Goal: Information Seeking & Learning: Learn about a topic

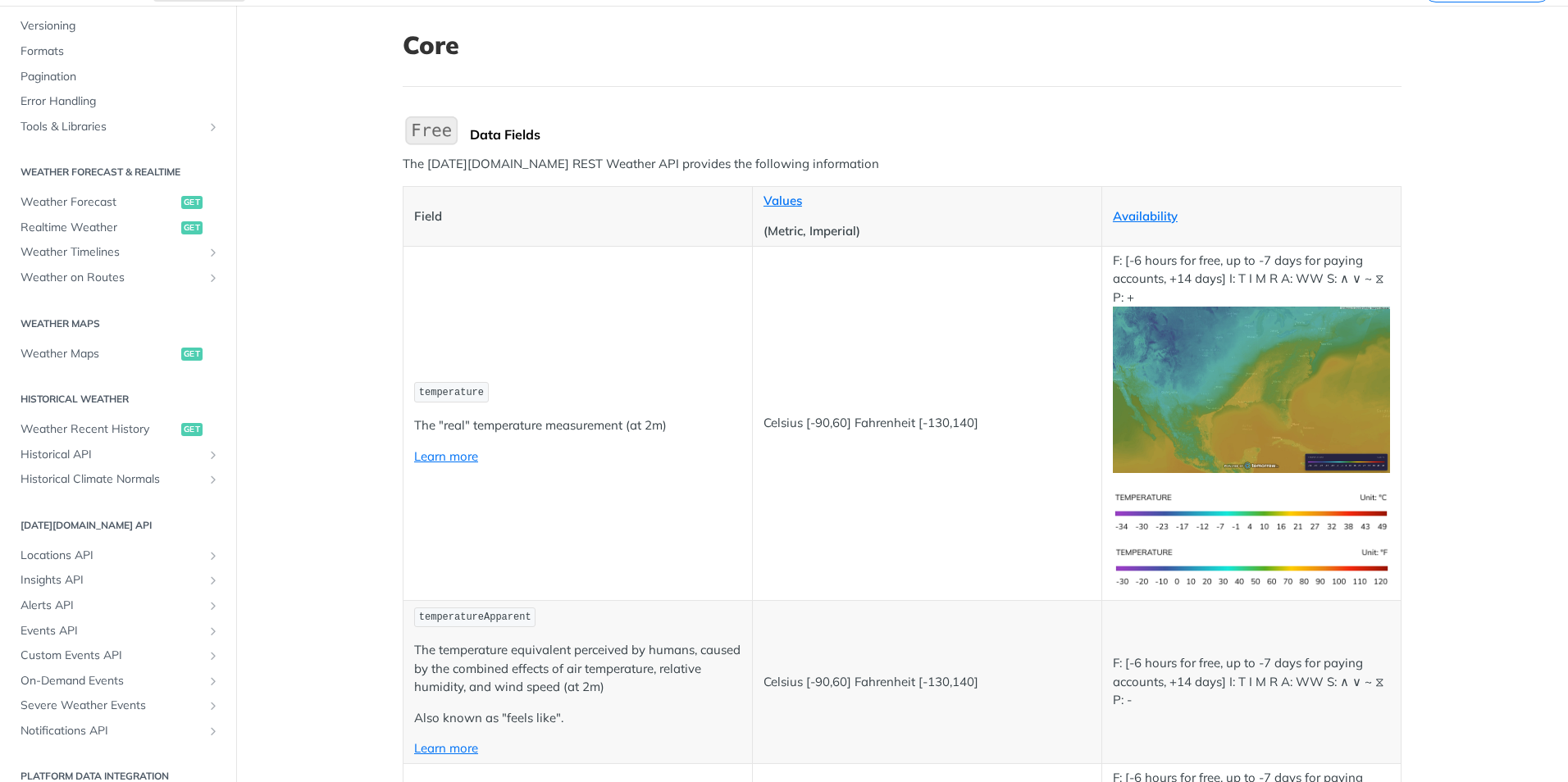
scroll to position [656, 0]
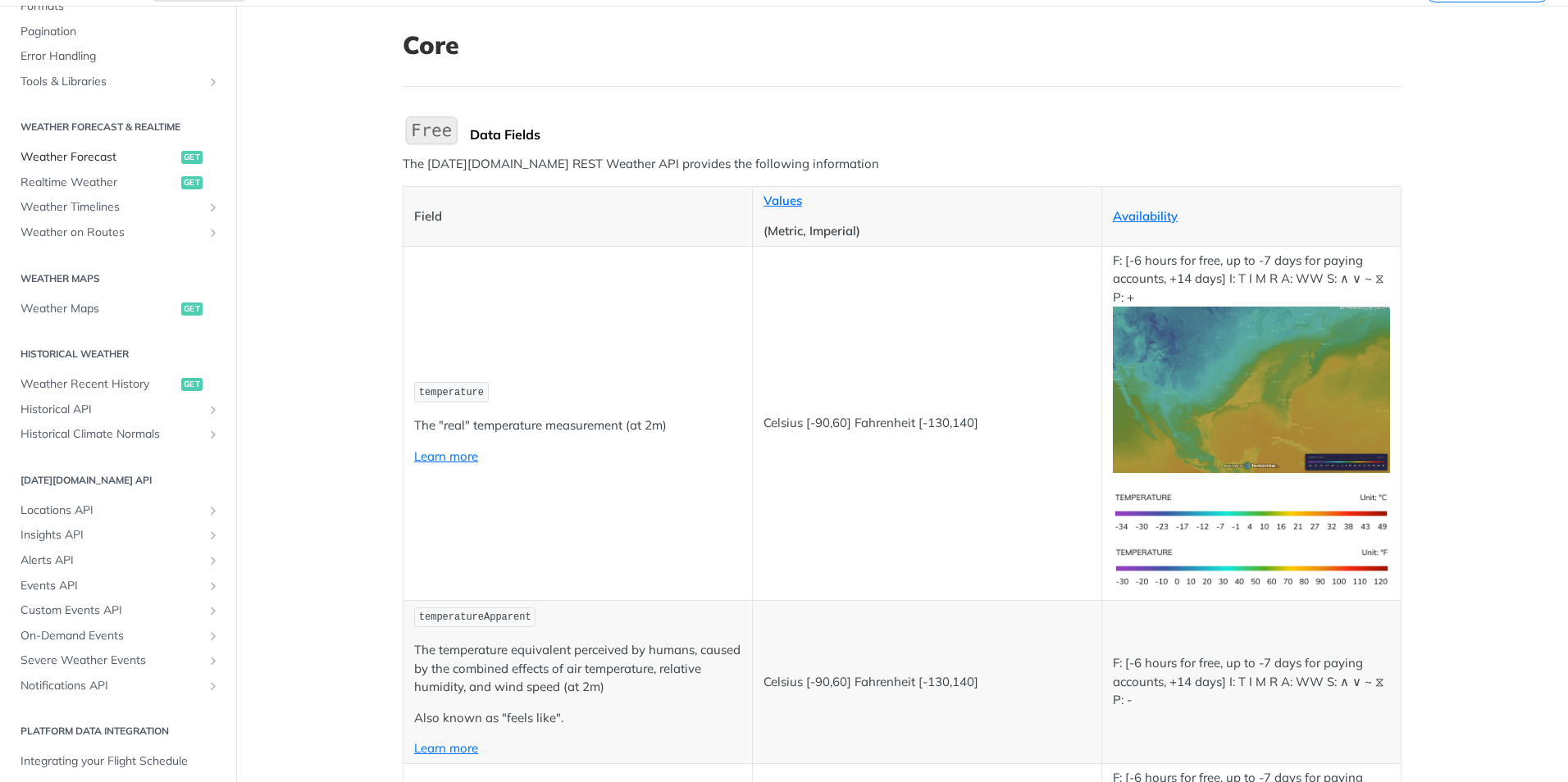
click at [89, 149] on link "Weather Forecast get" at bounding box center [118, 158] width 212 height 25
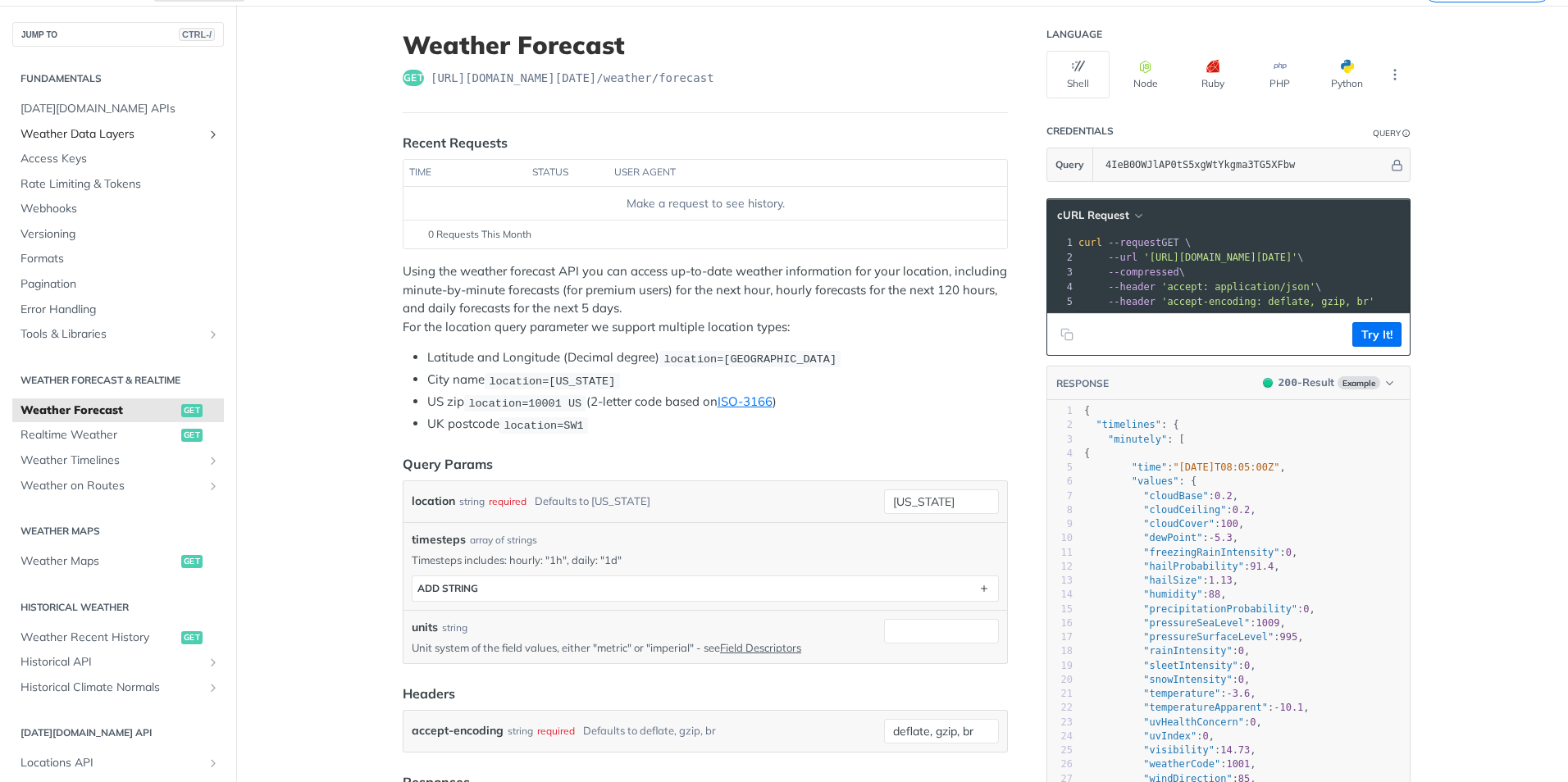
click at [206, 134] on icon "Show subpages for Weather Data Layers" at bounding box center [213, 134] width 13 height 13
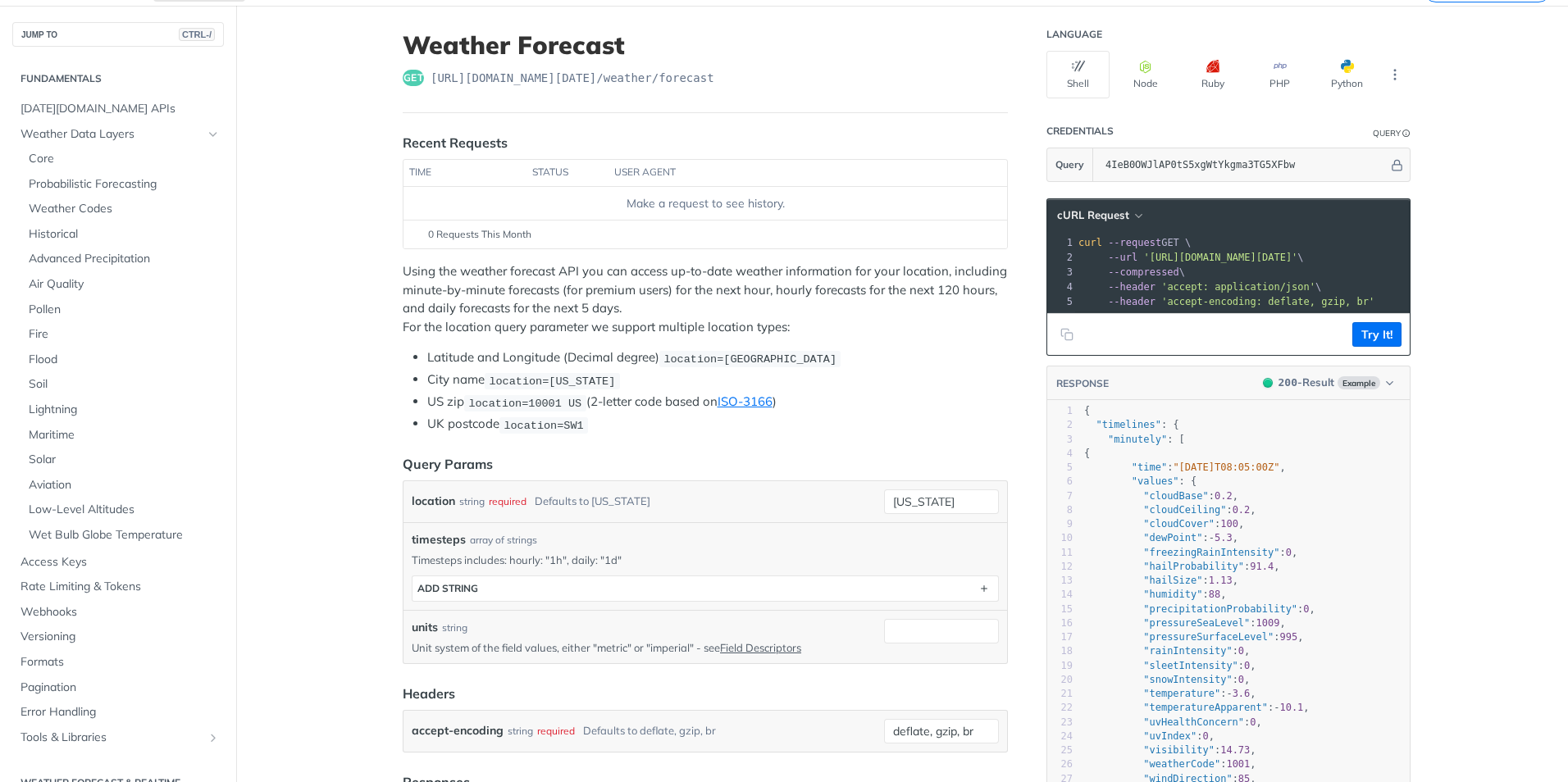
click at [216, 133] on div "Fundamentals Tomorrow.io APIs Weather Data Layers Core Probabilistic Forecastin…" at bounding box center [118, 772] width 237 height 1452
click at [206, 135] on icon "Hide subpages for Weather Data Layers" at bounding box center [213, 134] width 13 height 13
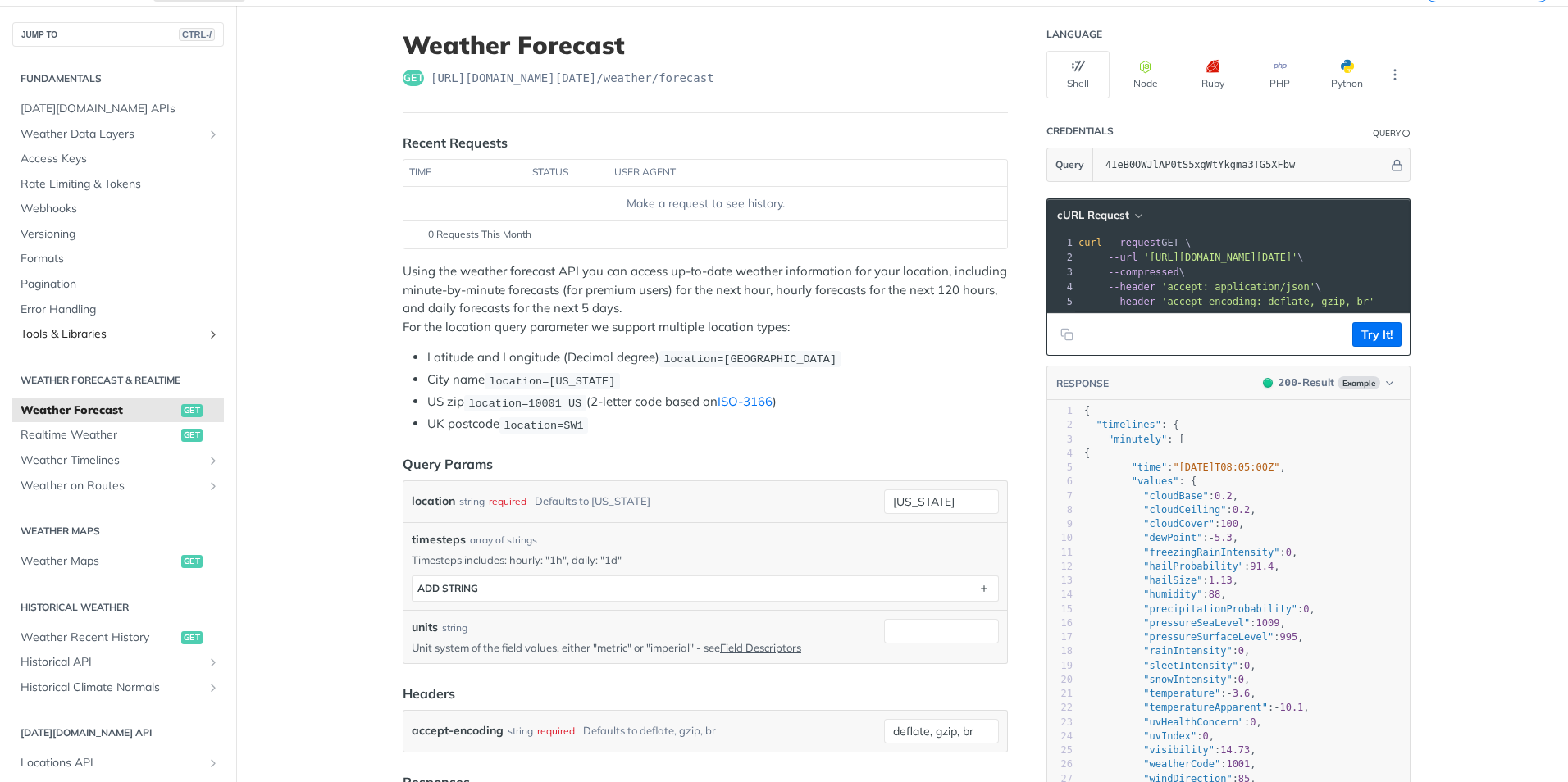
click at [206, 337] on icon "Show subpages for Tools & Libraries" at bounding box center [213, 334] width 13 height 13
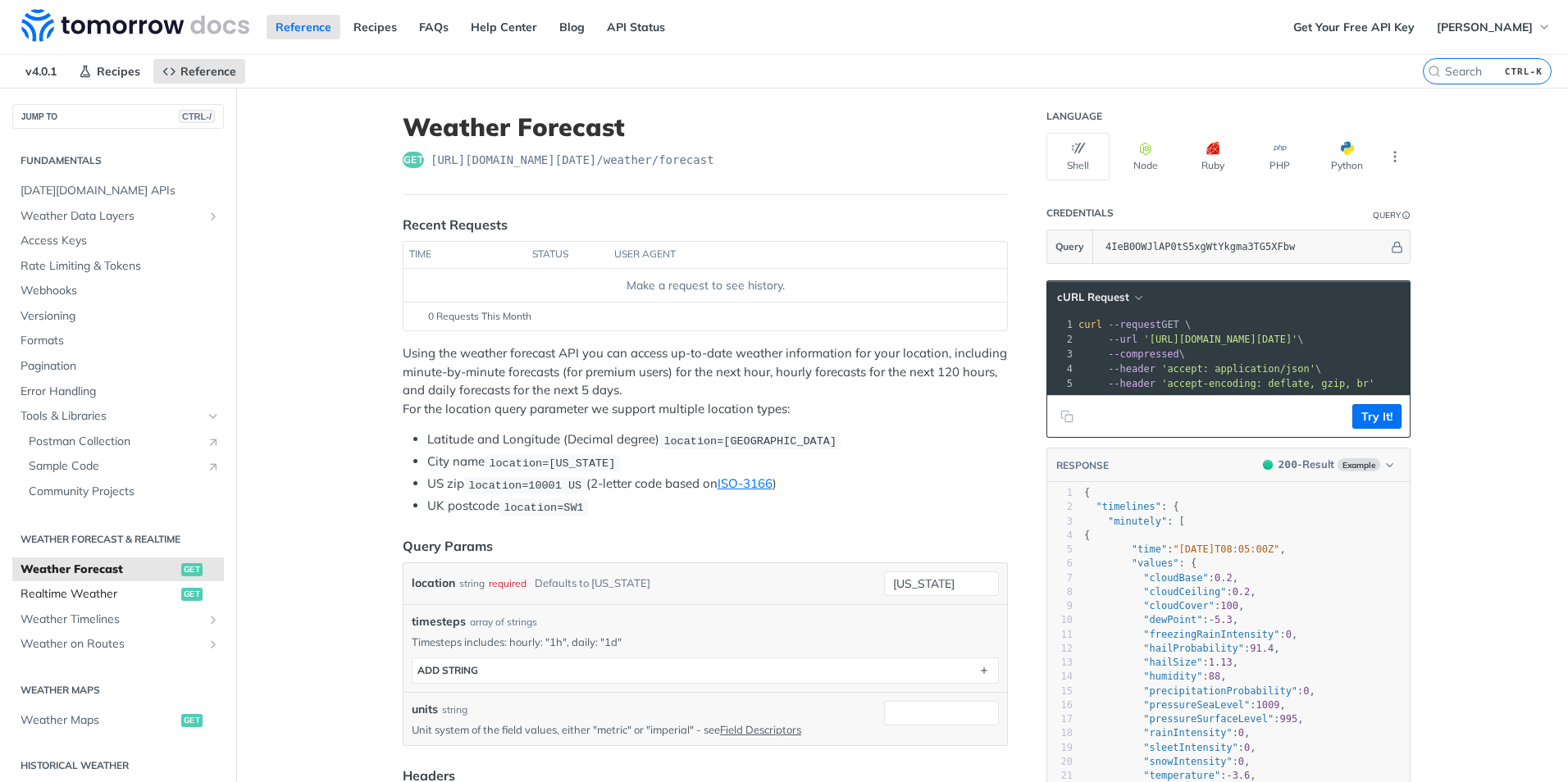
click at [93, 589] on span "Realtime Weather" at bounding box center [98, 594] width 157 height 17
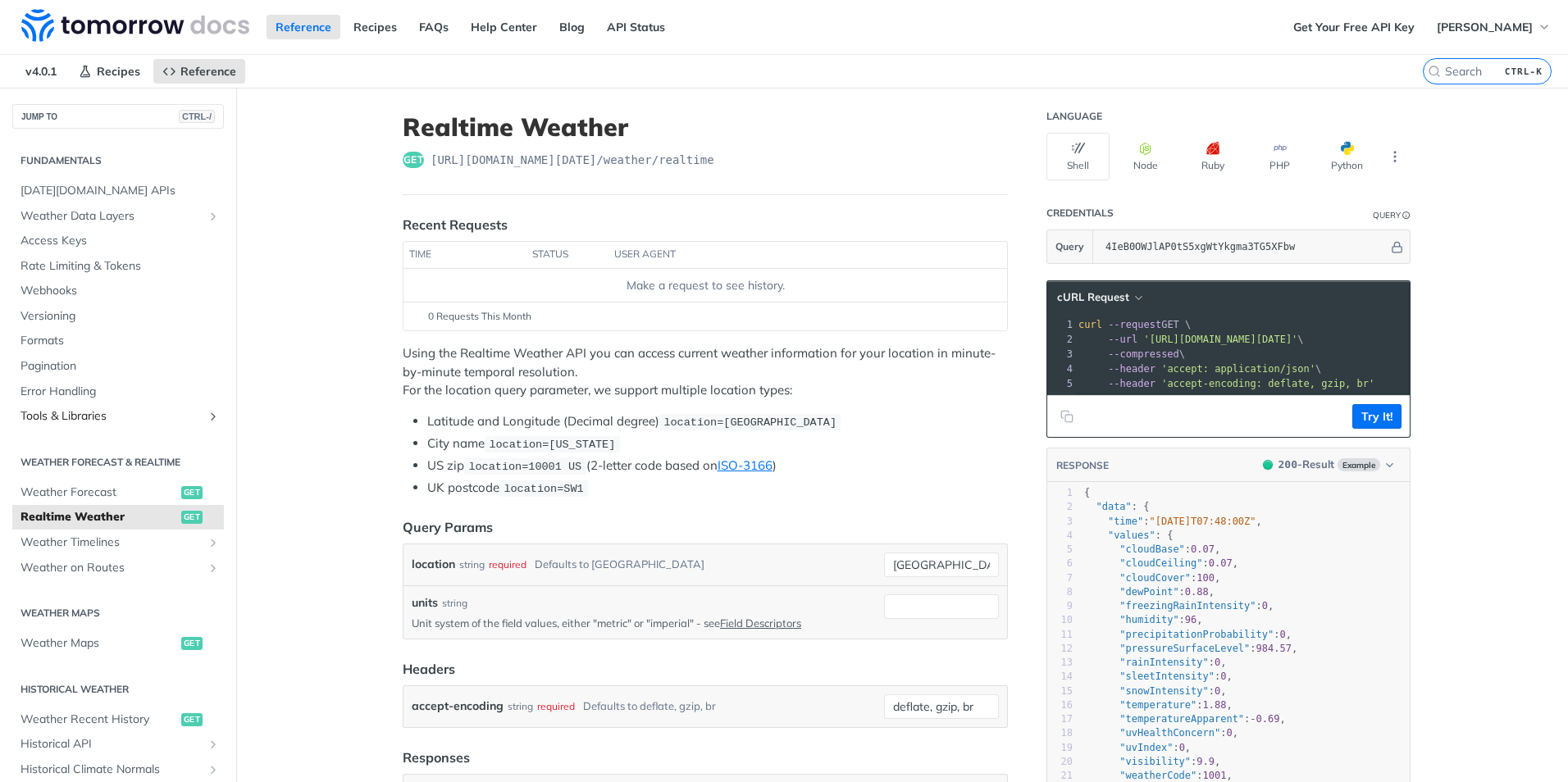
click at [206, 420] on icon "Show subpages for Tools & Libraries" at bounding box center [213, 416] width 13 height 13
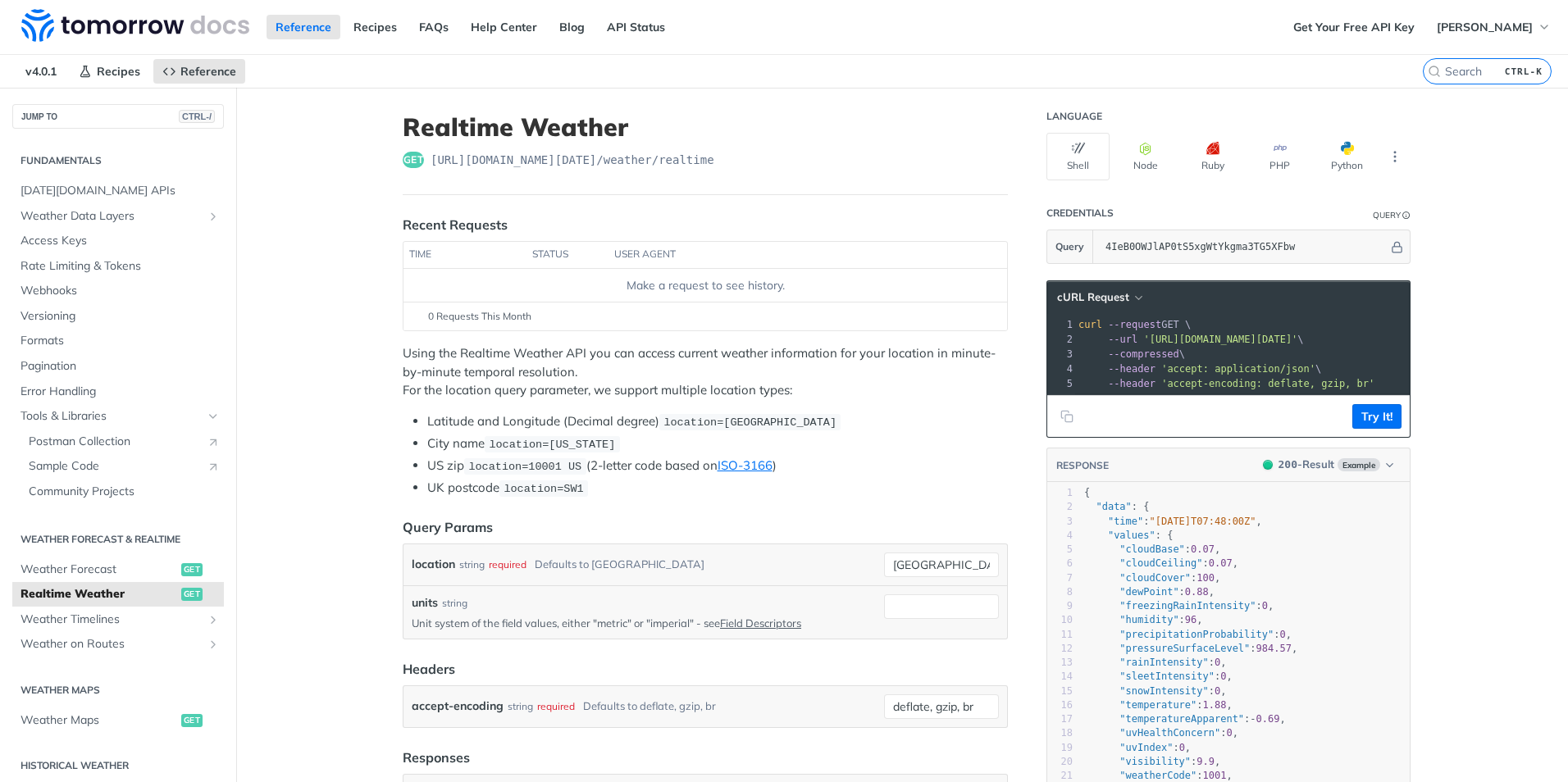
click at [206, 420] on icon "Hide subpages for Tools & Libraries" at bounding box center [213, 416] width 13 height 13
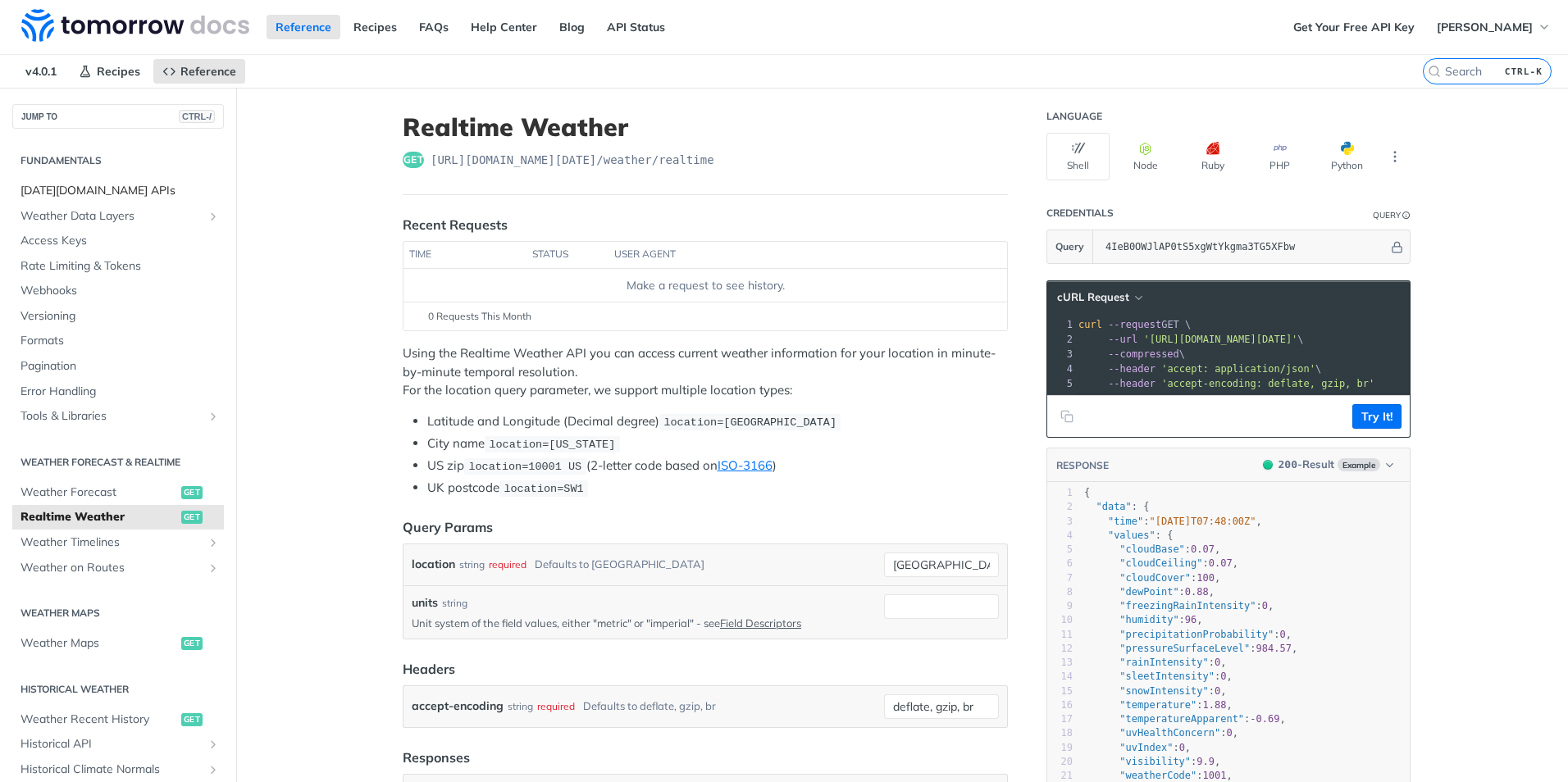
click at [74, 190] on span "[DATE][DOMAIN_NAME] APIs" at bounding box center [120, 190] width 199 height 17
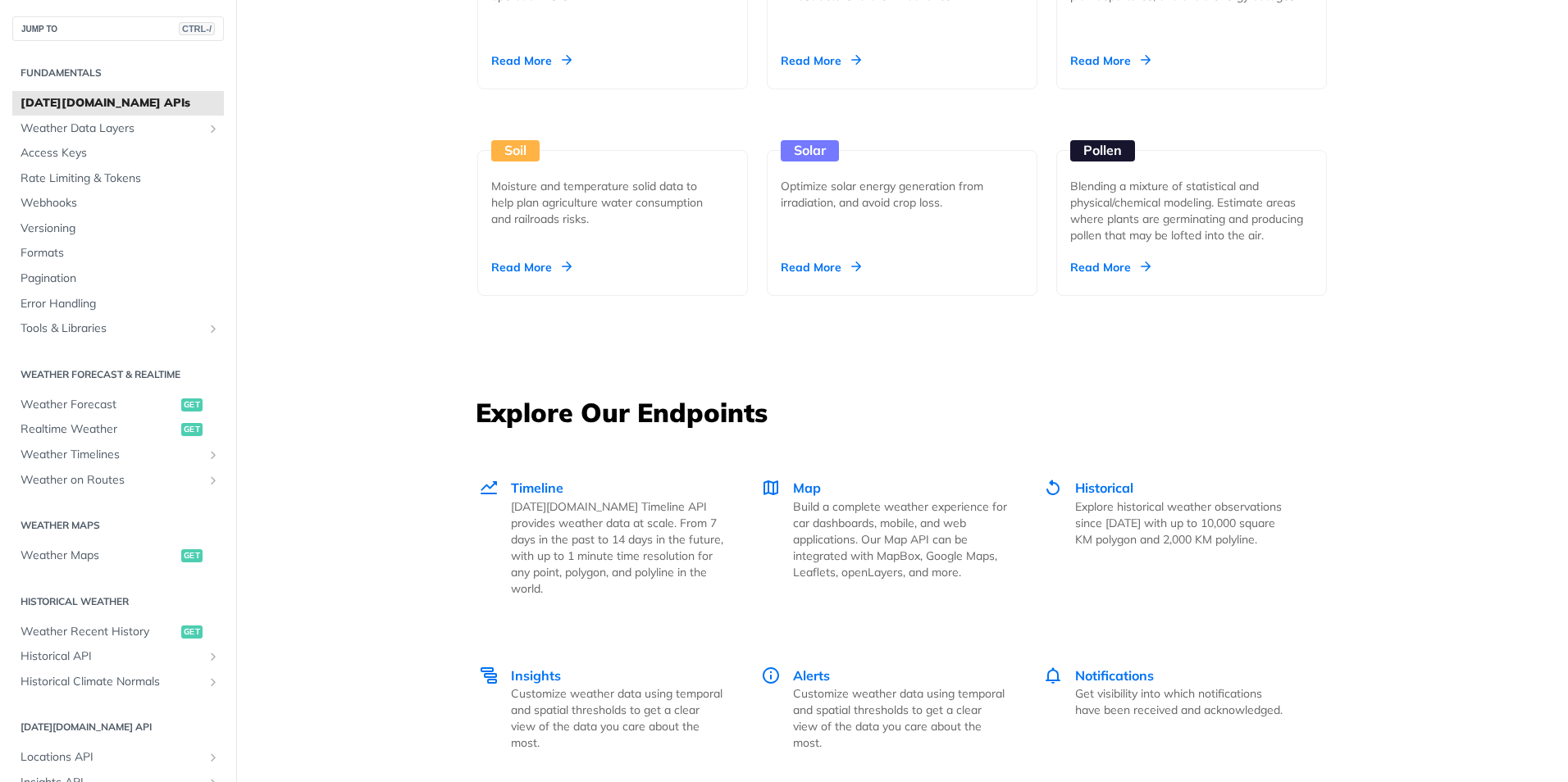
scroll to position [1640, 0]
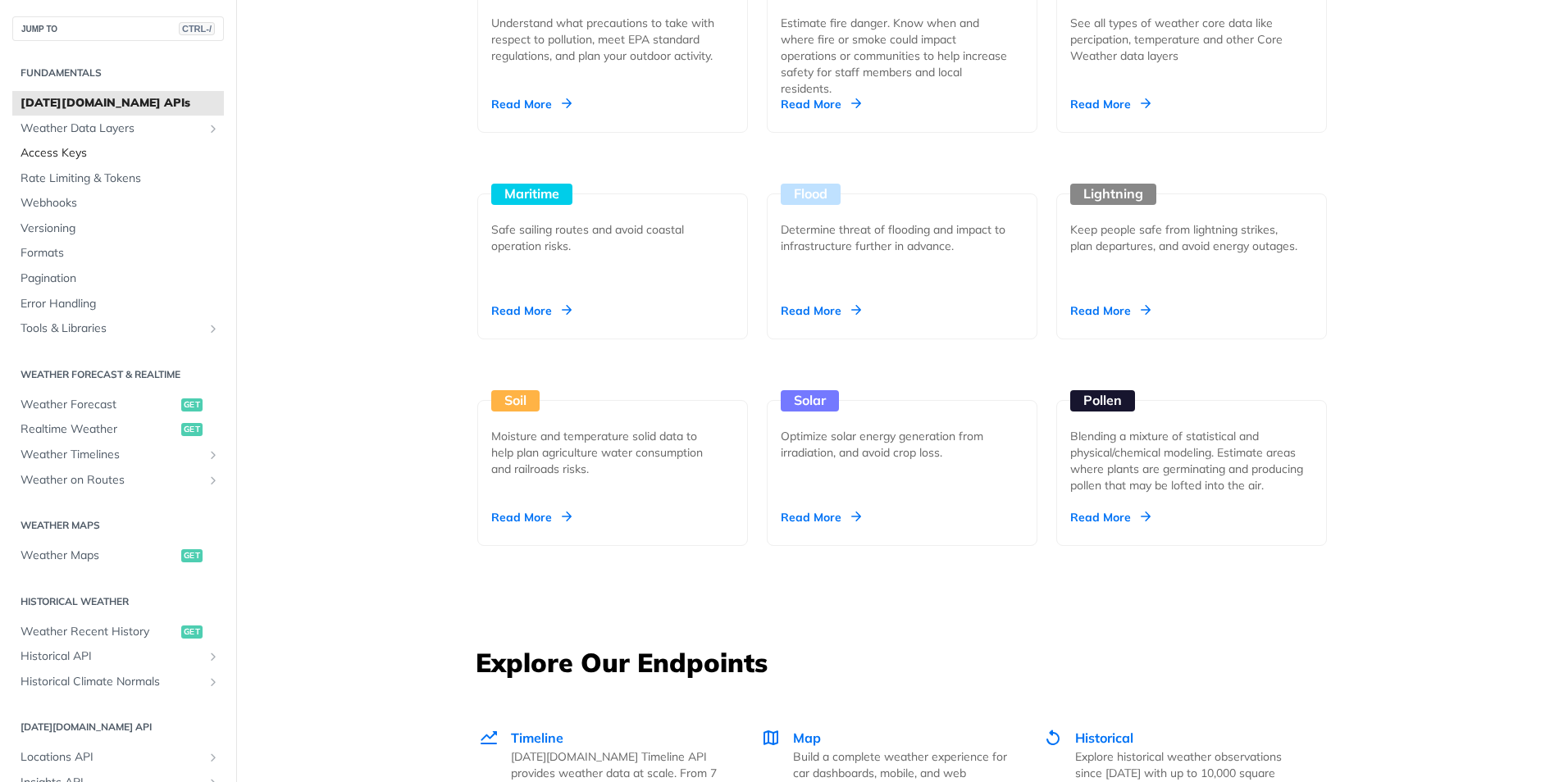
click at [70, 149] on span "Access Keys" at bounding box center [120, 153] width 199 height 17
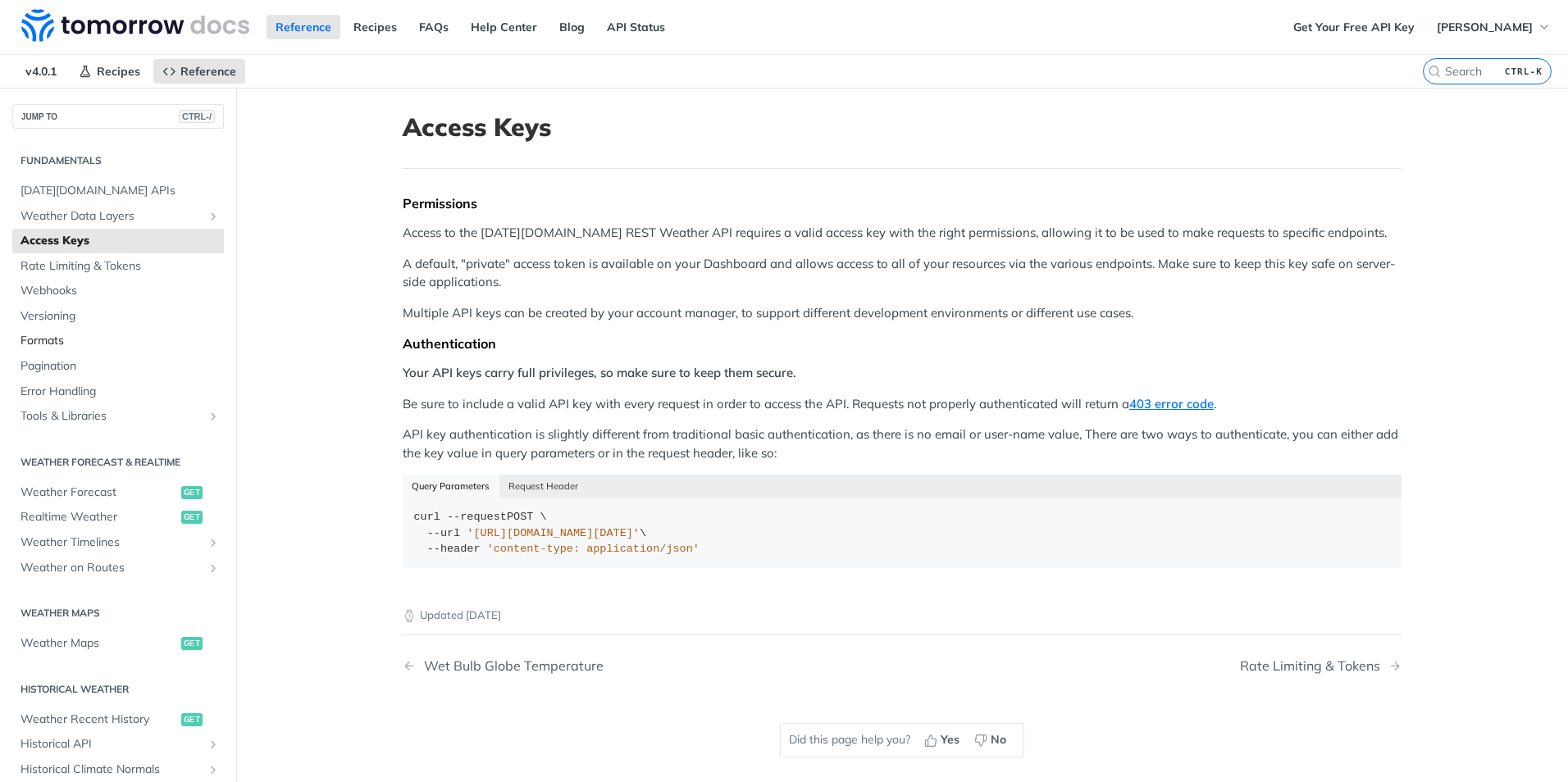
click at [42, 346] on span "Formats" at bounding box center [120, 341] width 199 height 17
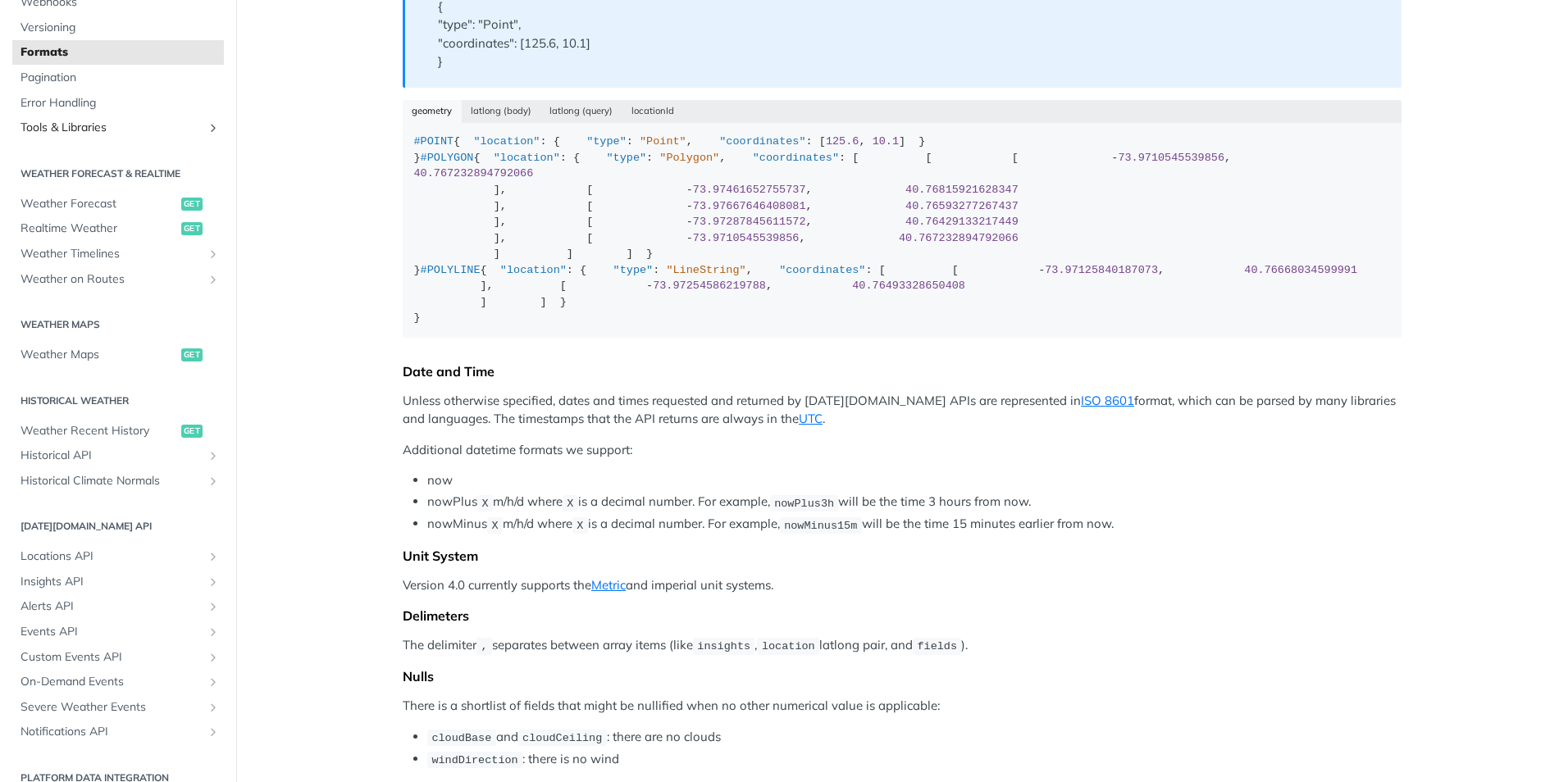
scroll to position [307, 0]
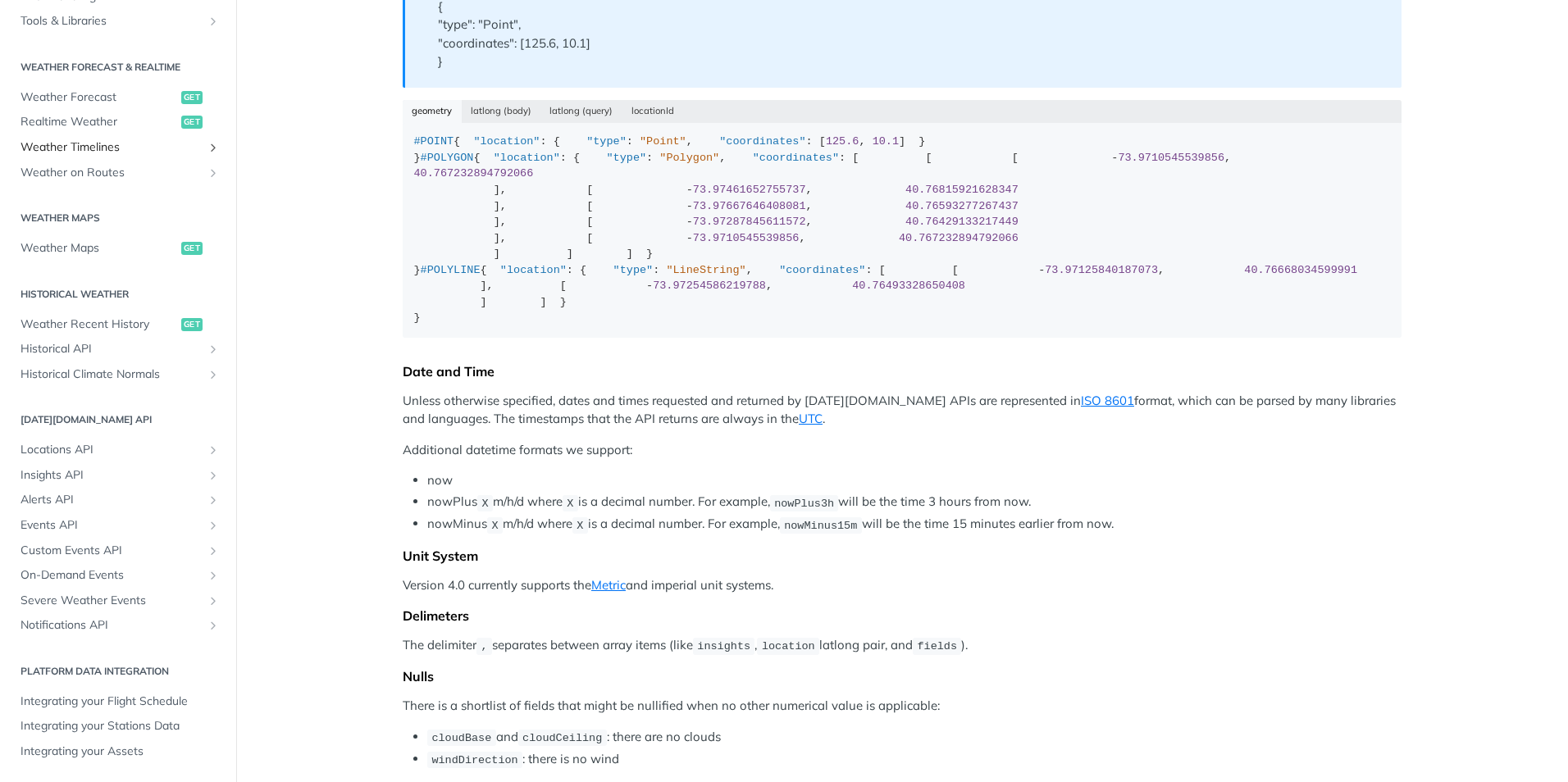
click at [206, 148] on icon "Show subpages for Weather Timelines" at bounding box center [213, 147] width 13 height 13
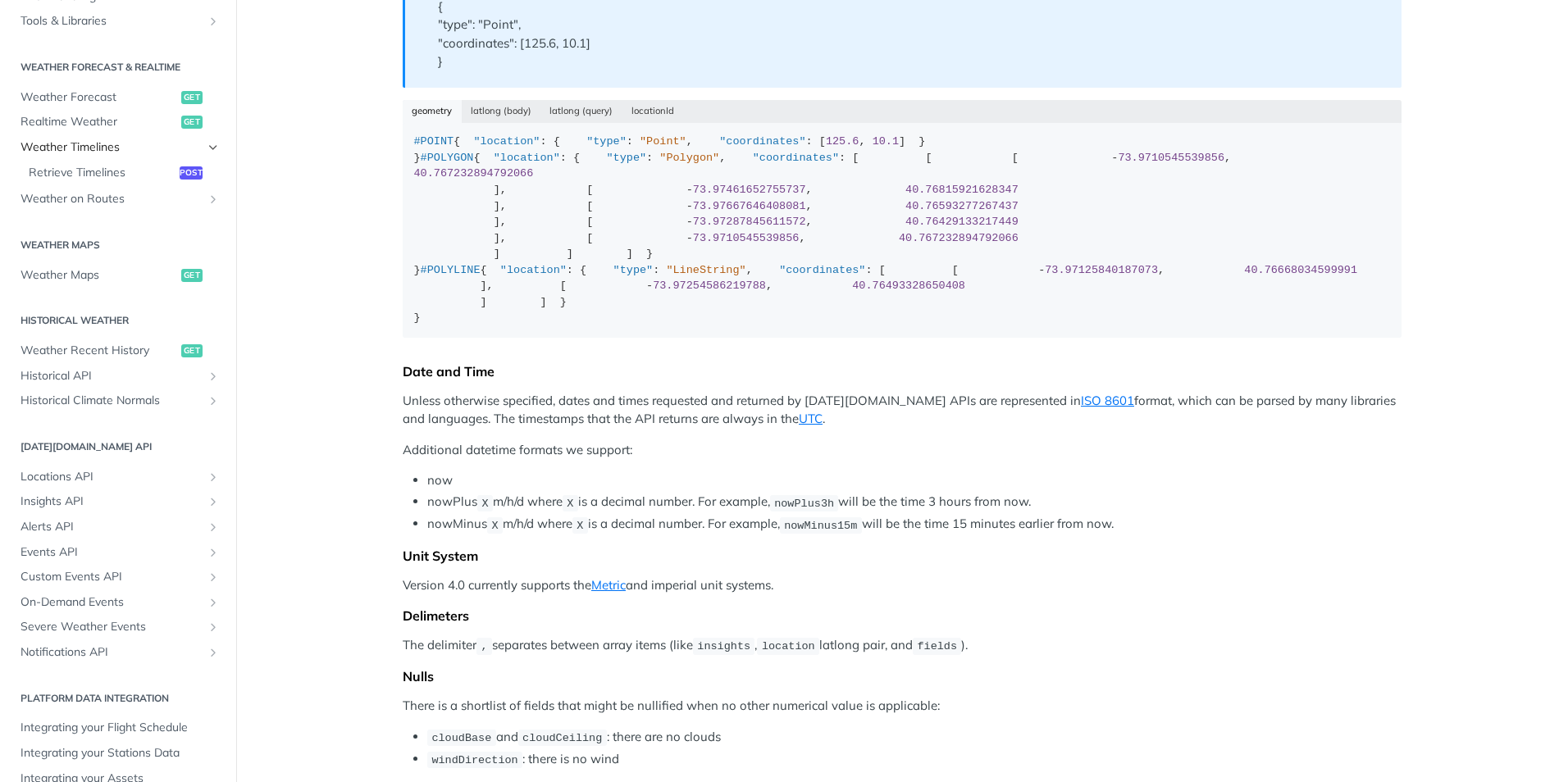
click at [206, 148] on icon "Hide subpages for Weather Timelines" at bounding box center [213, 147] width 13 height 13
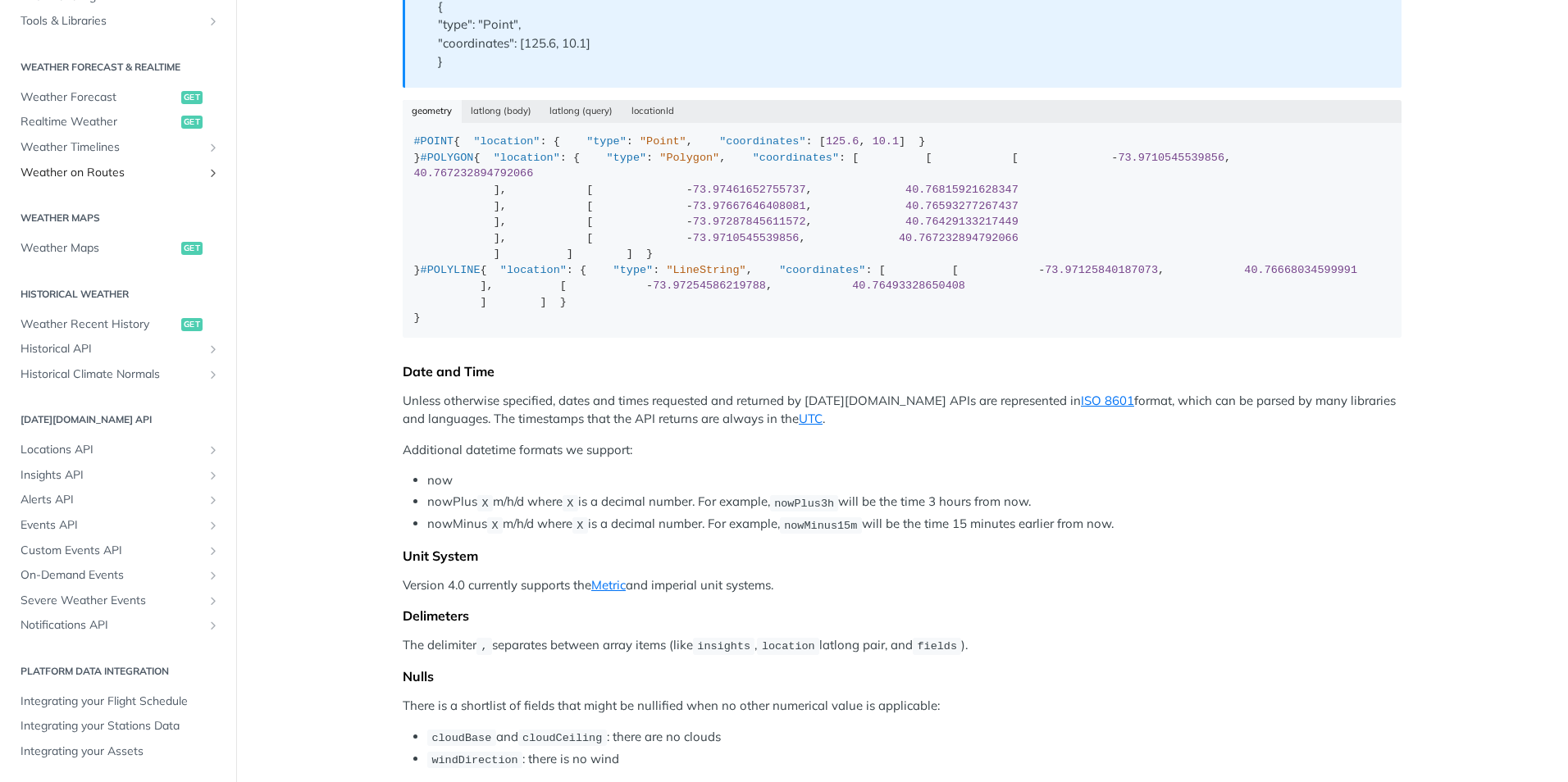
click at [191, 163] on link "Weather on Routes" at bounding box center [118, 173] width 212 height 25
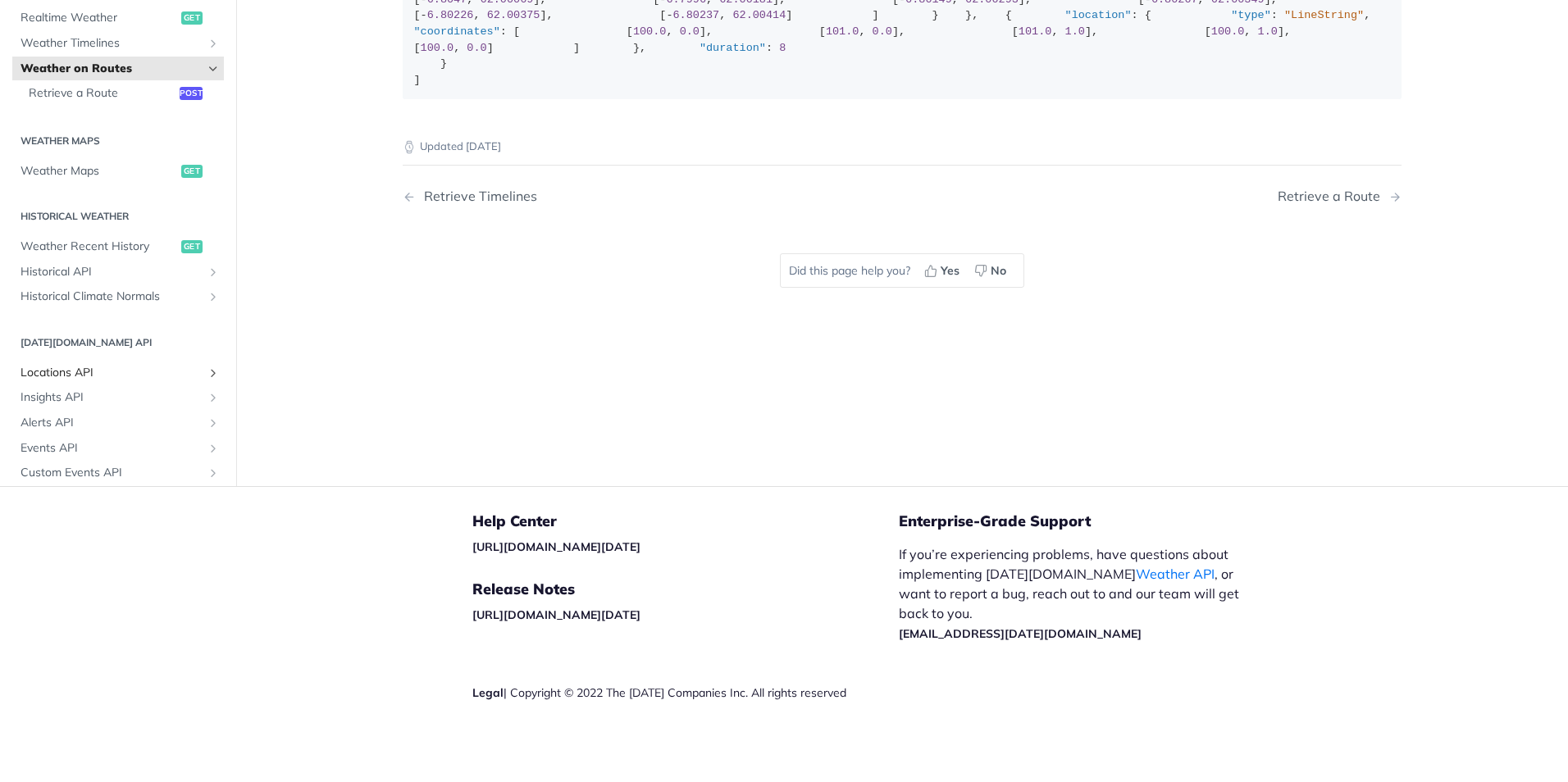
scroll to position [164, 0]
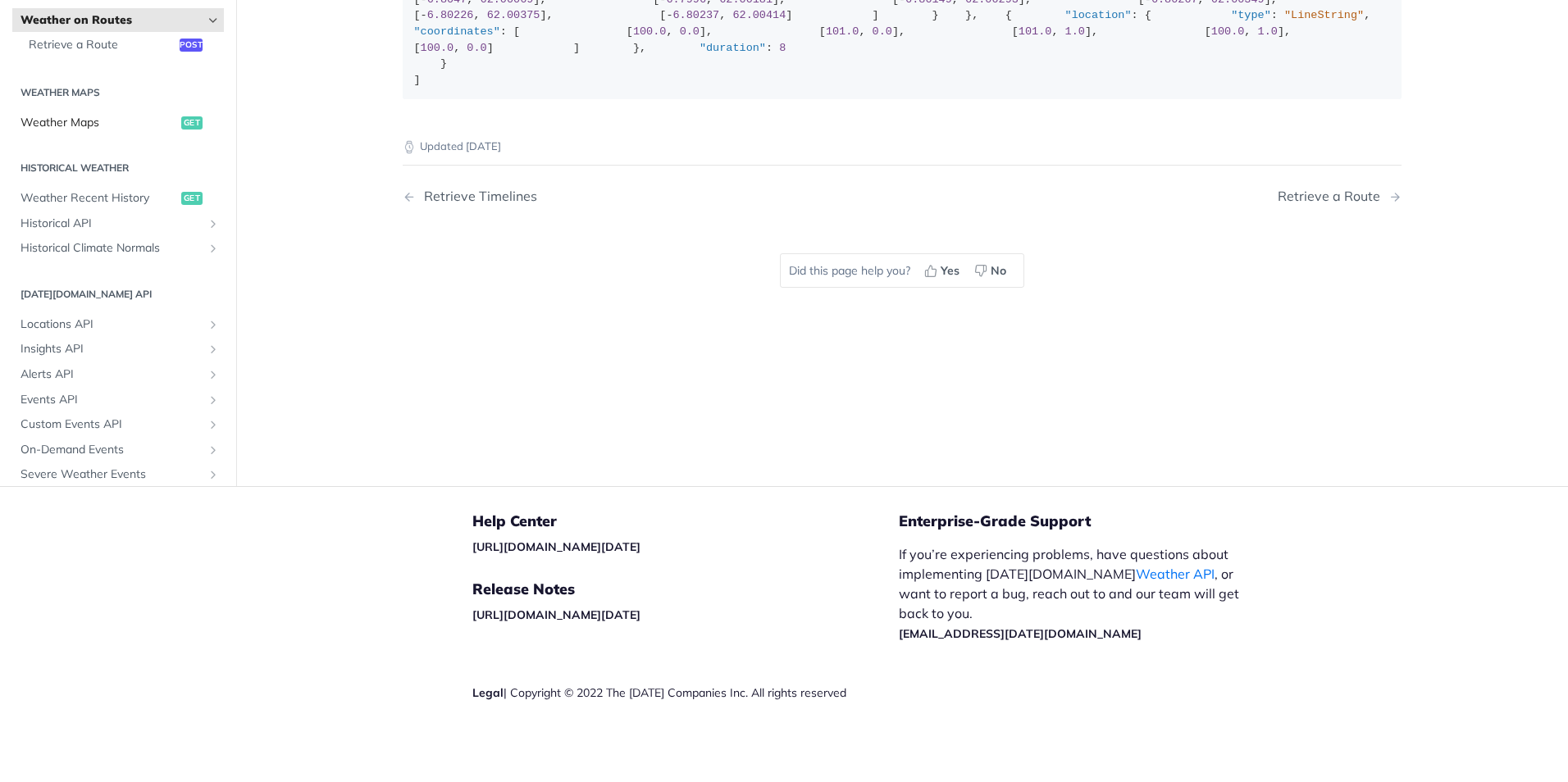
click at [70, 131] on span "Weather Maps" at bounding box center [98, 123] width 157 height 17
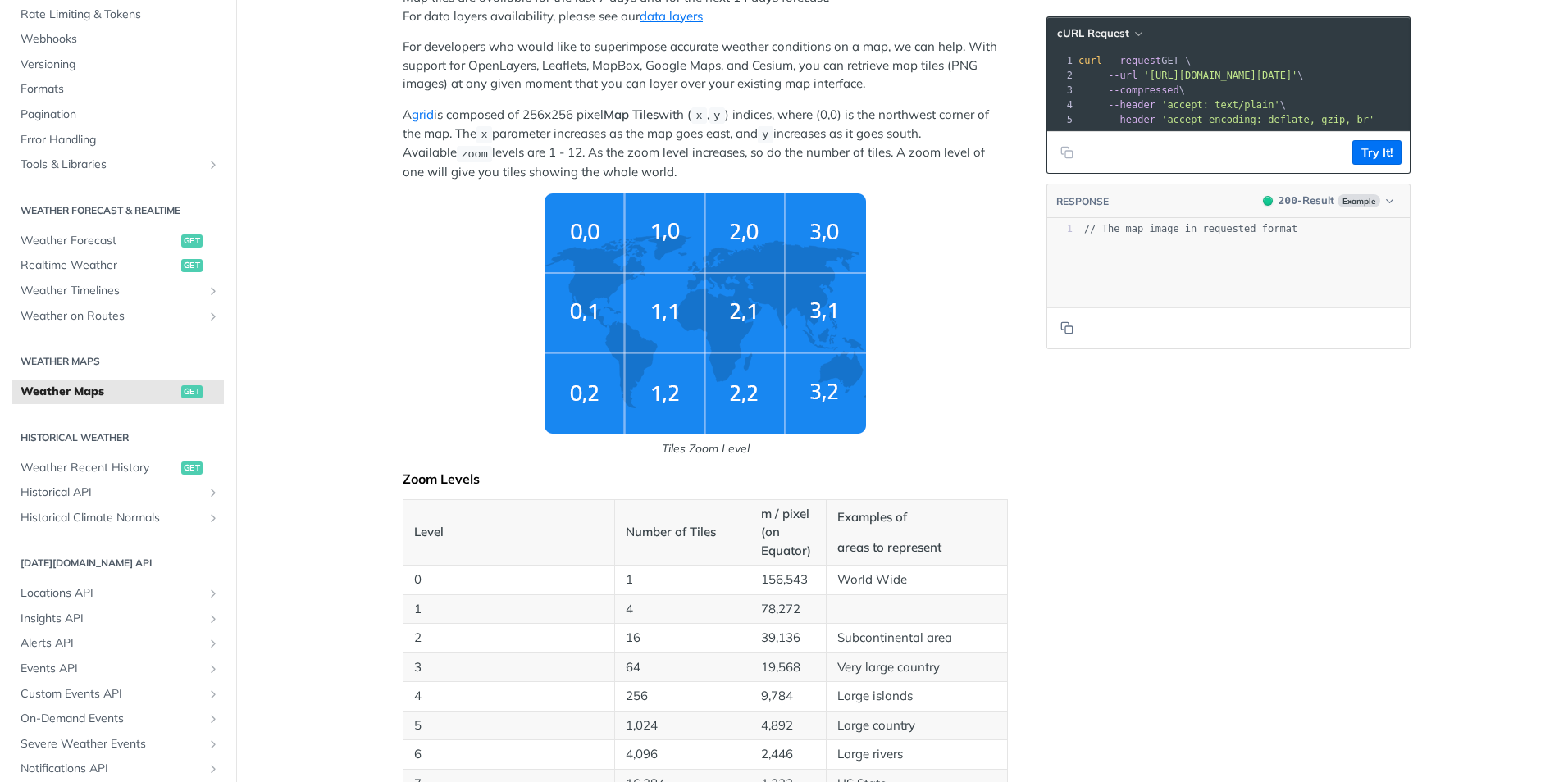
click at [586, 295] on img "Tiles Zoom Level" at bounding box center [705, 314] width 322 height 240
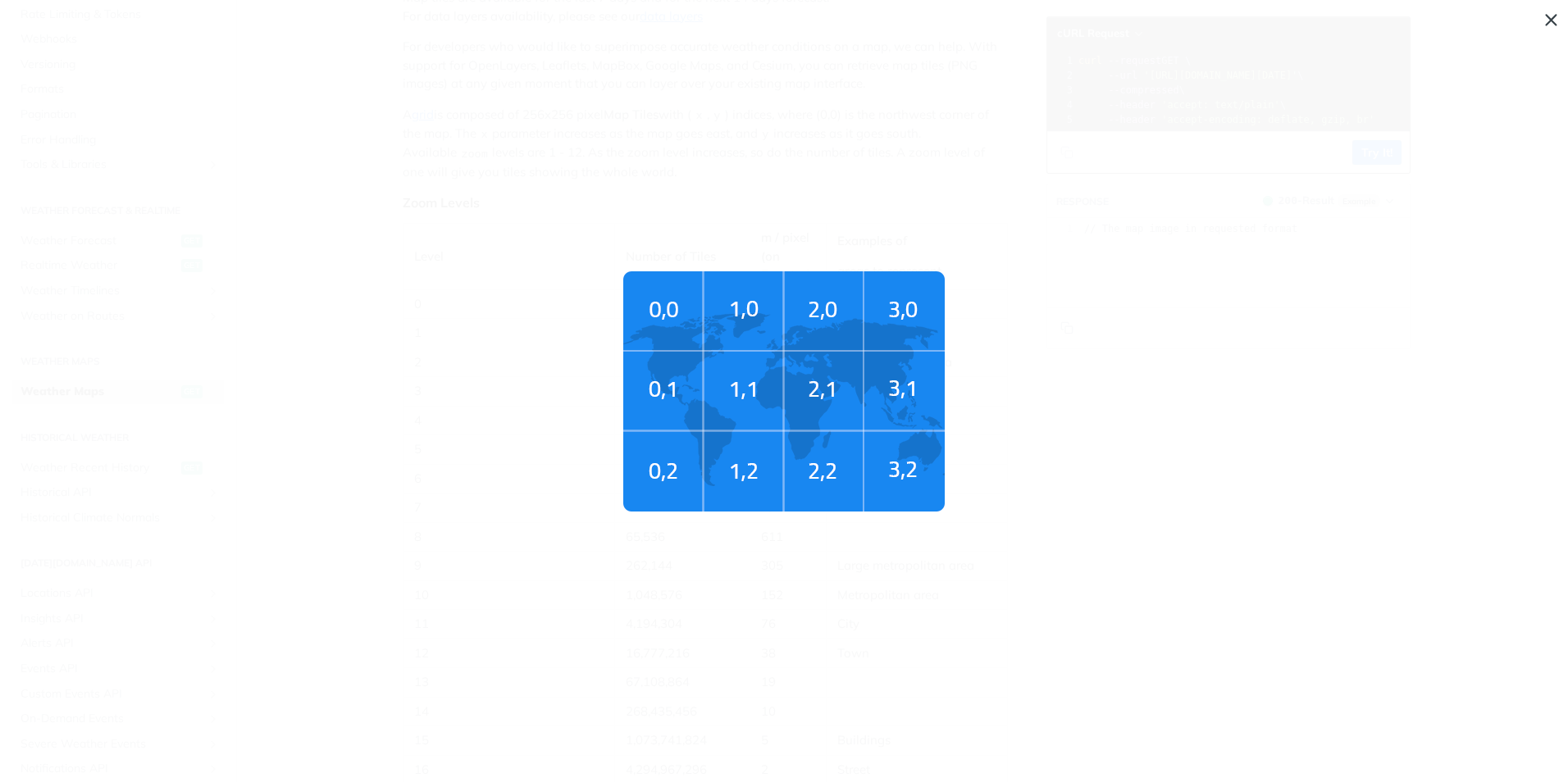
click at [662, 378] on img "Tiles Zoom Level" at bounding box center [784, 391] width 322 height 240
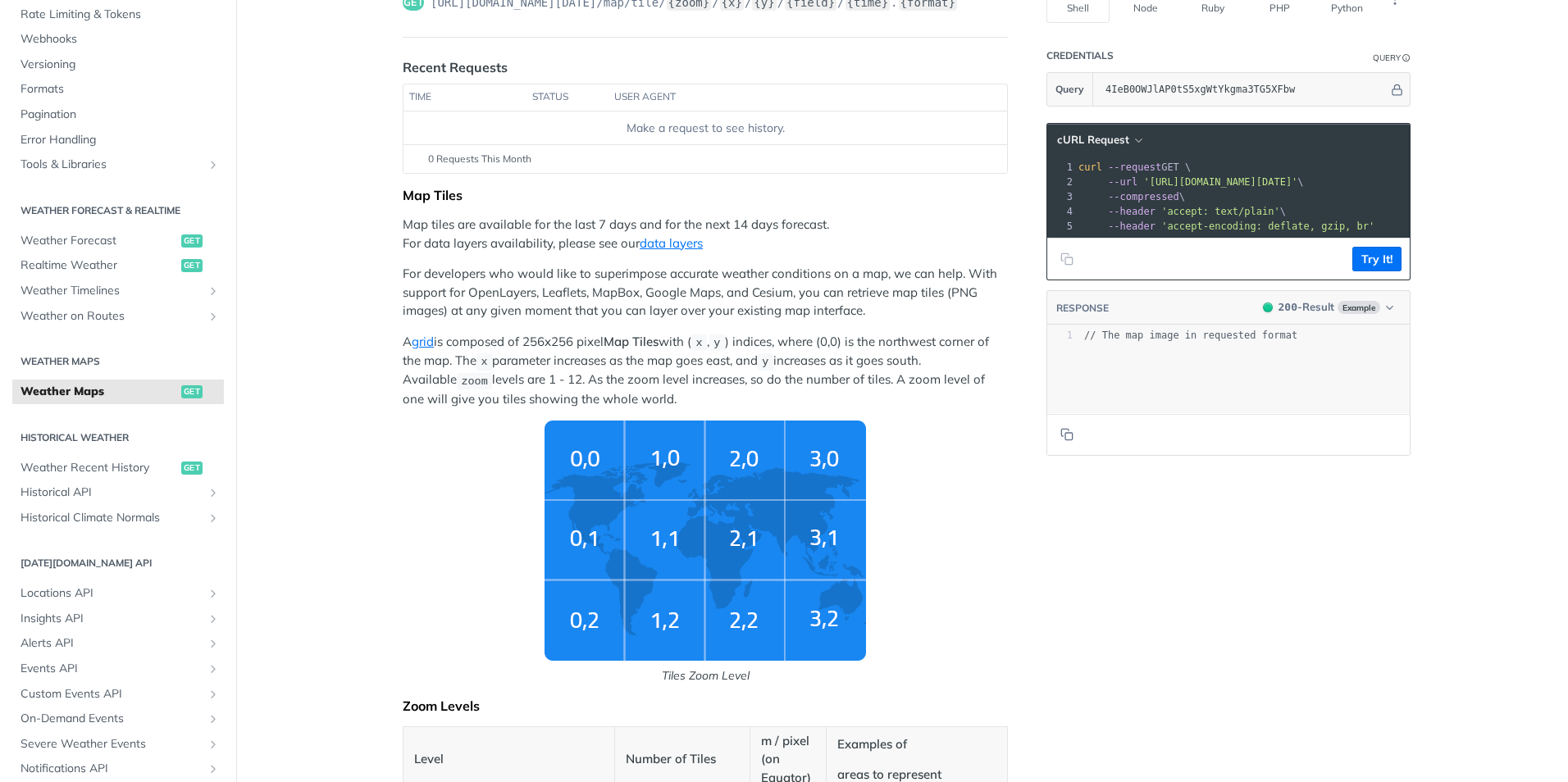
scroll to position [138, 0]
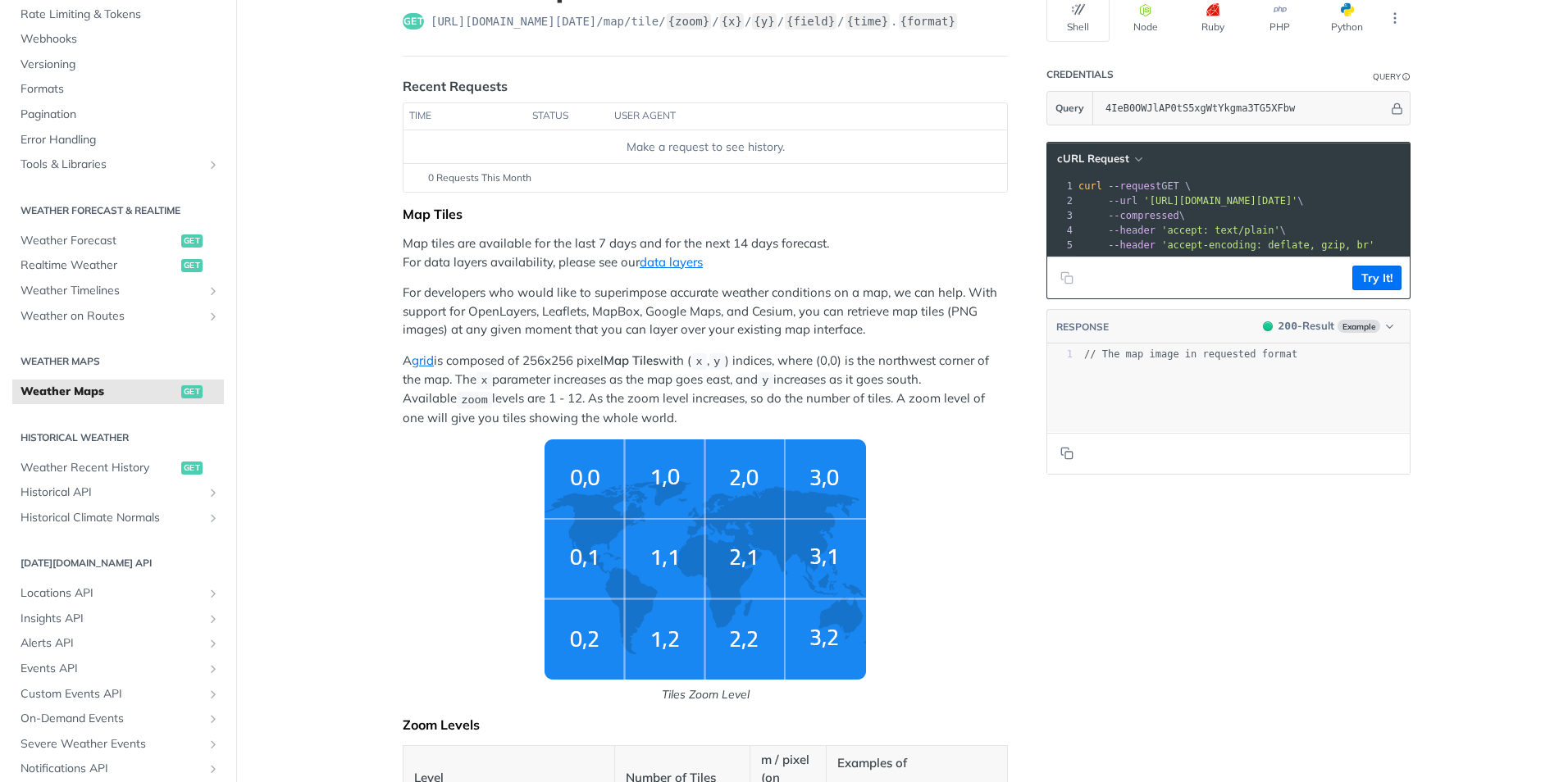
click at [559, 550] on img "Tiles Zoom Level" at bounding box center [705, 559] width 322 height 240
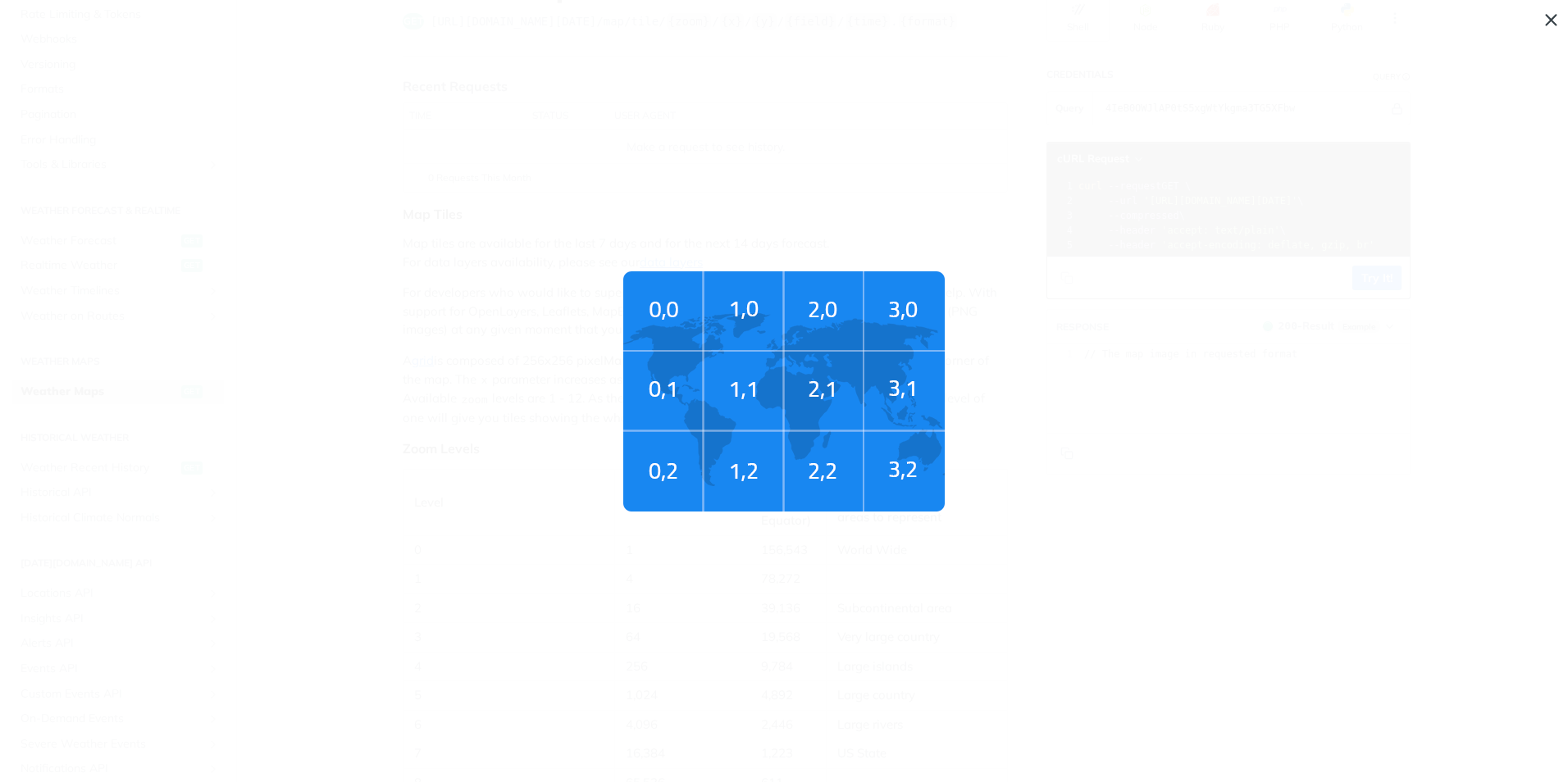
click at [657, 399] on img "Tiles Zoom Level" at bounding box center [784, 391] width 322 height 240
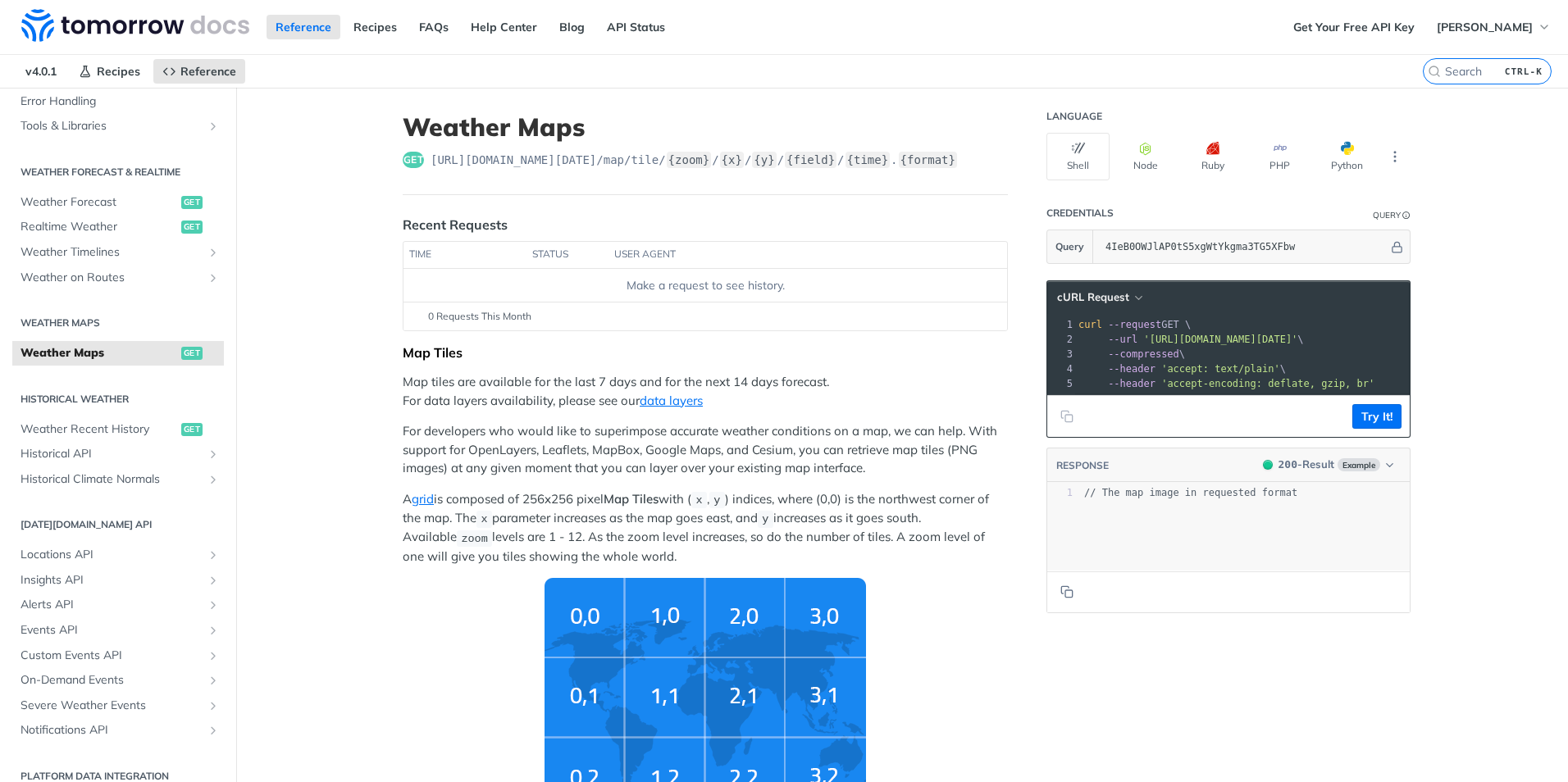
scroll to position [307, 0]
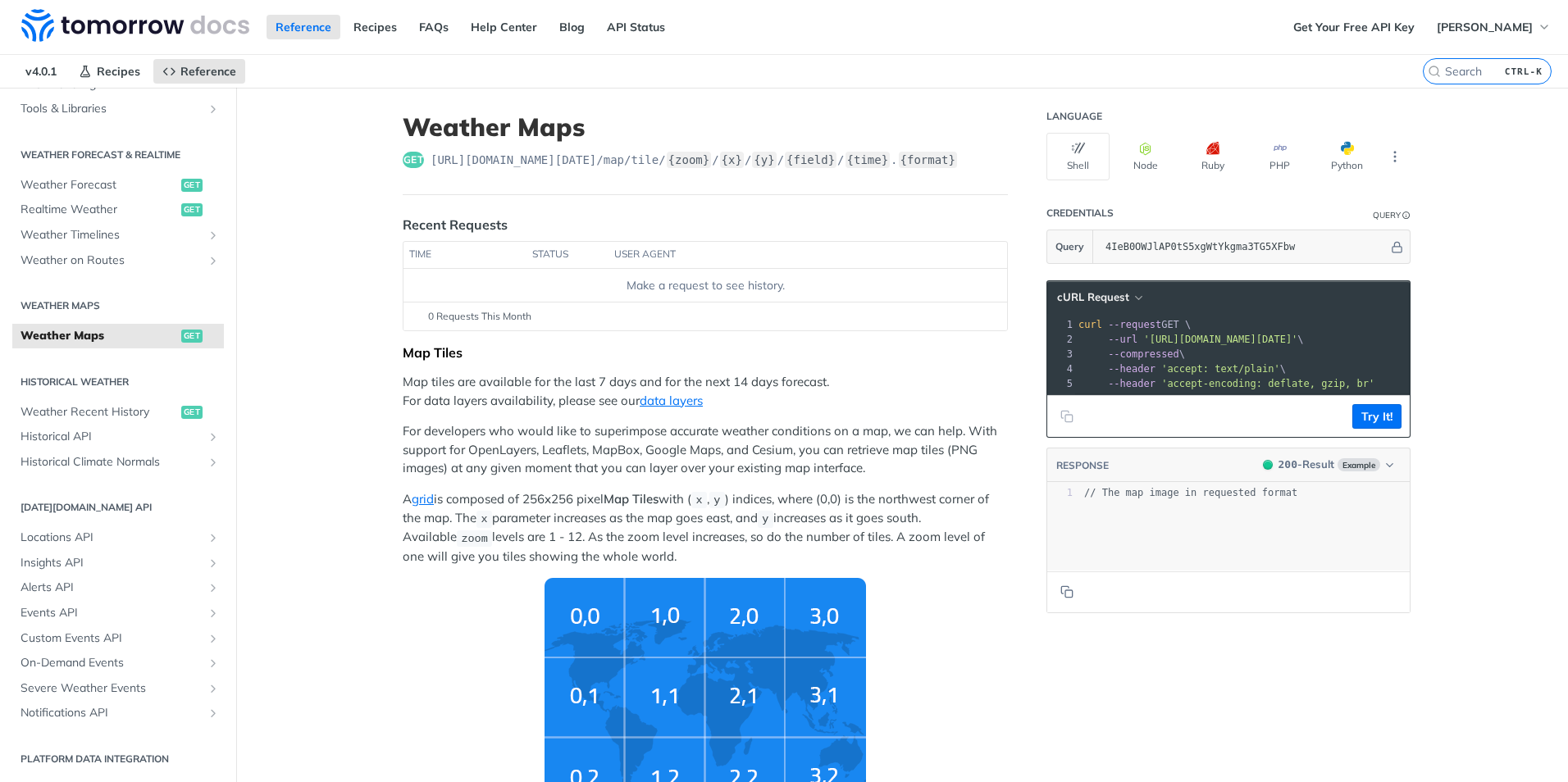
click at [183, 337] on span "get" at bounding box center [192, 336] width 21 height 13
click at [86, 333] on span "Weather Maps" at bounding box center [98, 336] width 157 height 17
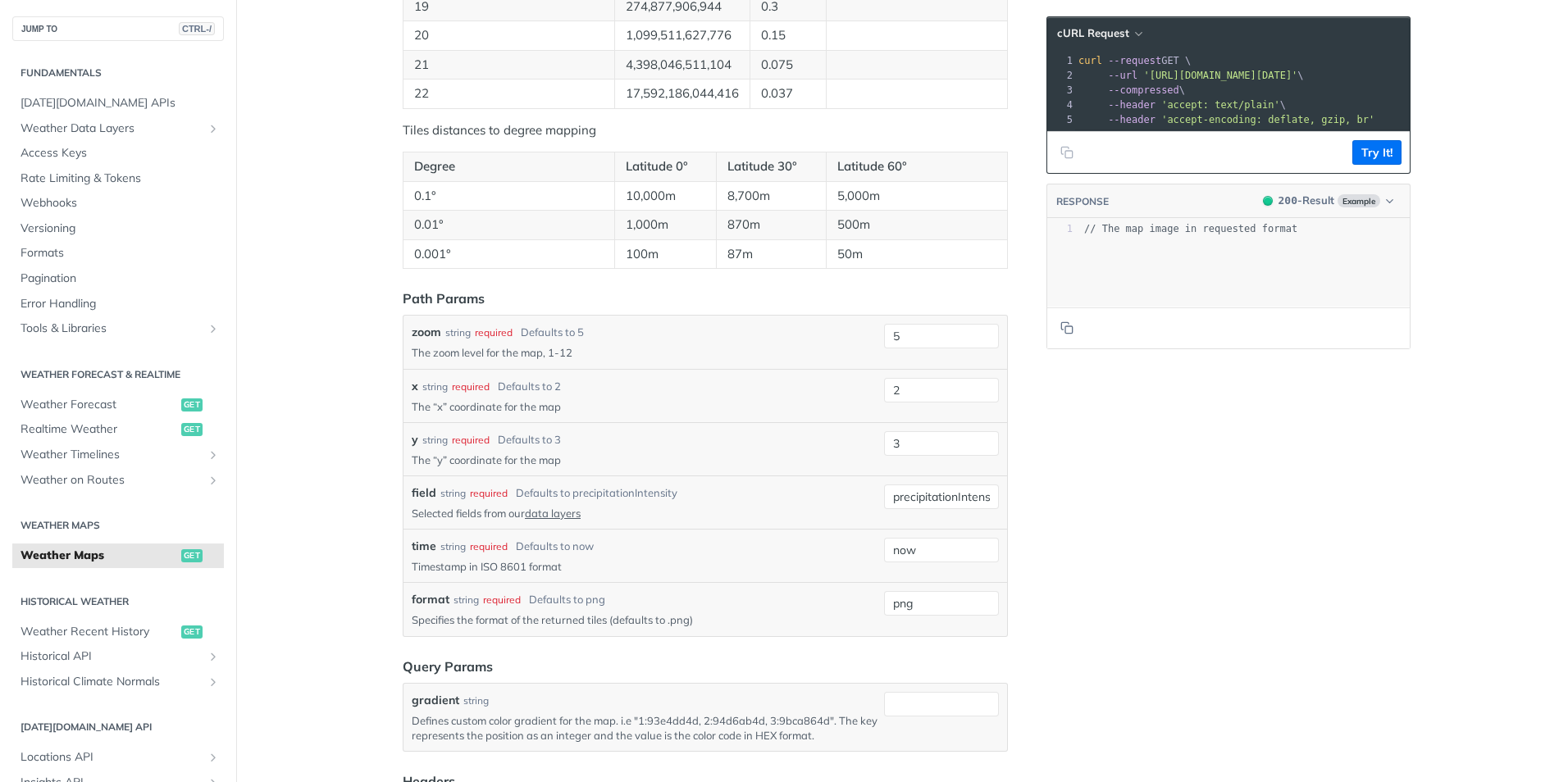
scroll to position [1558, 0]
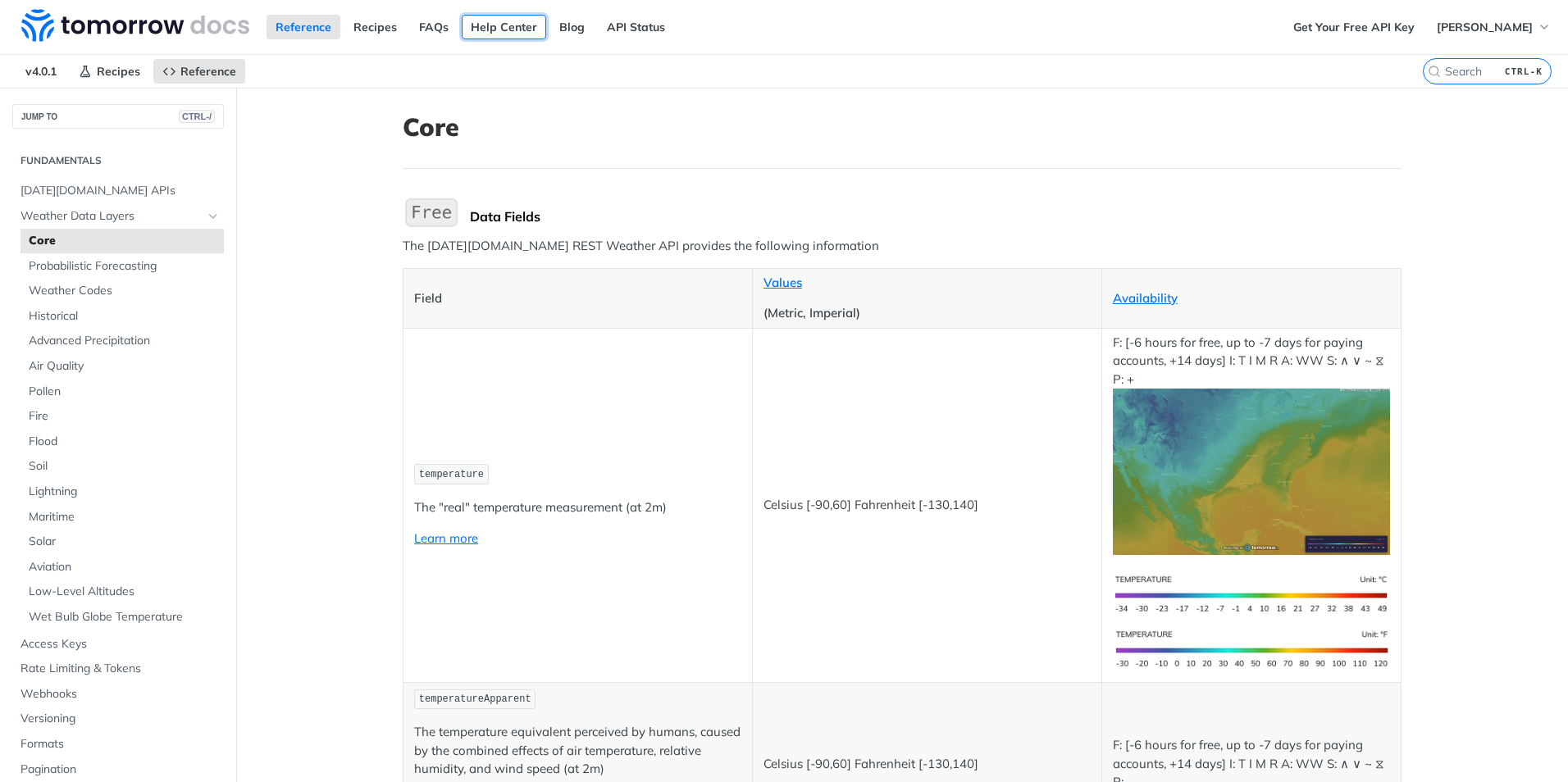
click at [467, 29] on link "Help Center" at bounding box center [503, 27] width 84 height 25
